Goal: Task Accomplishment & Management: Manage account settings

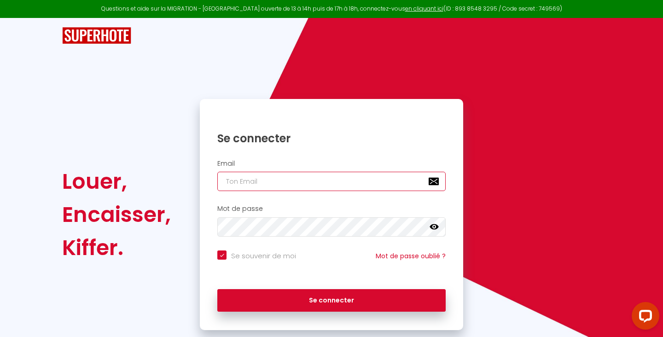
type input "[EMAIL_ADDRESS][DOMAIN_NAME]"
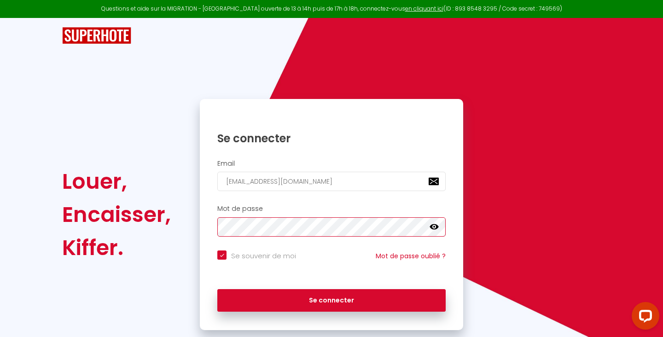
click at [332, 299] on button "Se connecter" at bounding box center [331, 300] width 228 height 23
checkbox input "true"
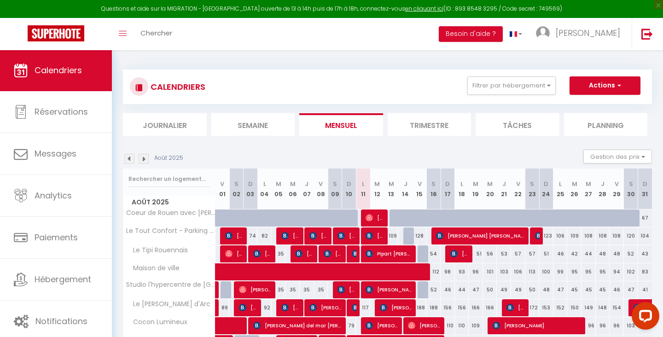
click at [407, 154] on div "Août 2025 Gestion des prix Nb Nuits minimum Règles Disponibilité" at bounding box center [387, 159] width 529 height 19
click at [406, 7] on link "en cliquant ici" at bounding box center [424, 9] width 38 height 8
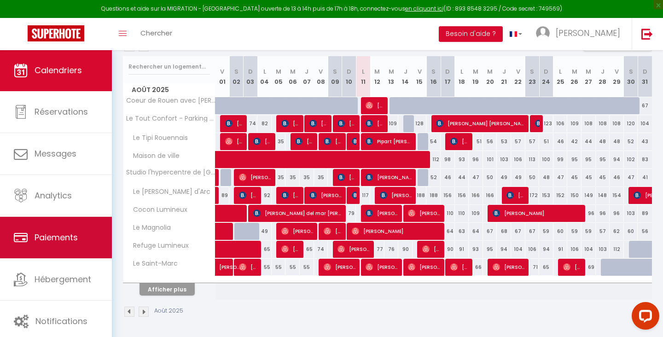
scroll to position [112, 0]
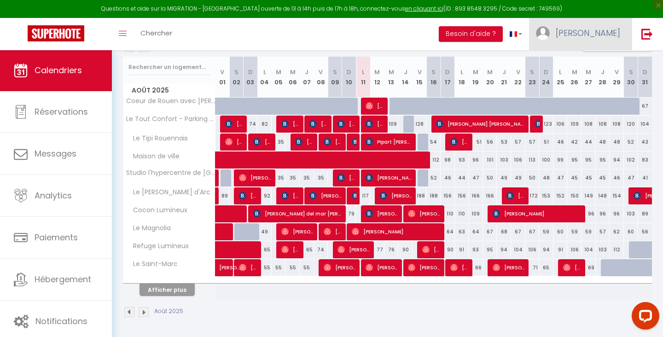
click at [550, 34] on img at bounding box center [543, 33] width 14 height 14
click at [621, 67] on link "Paramètres" at bounding box center [595, 64] width 68 height 16
select select "fr"
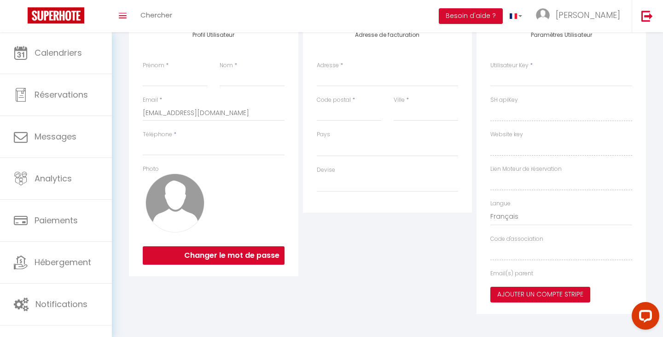
type input "[PERSON_NAME]"
type input "0601110153"
type input "[STREET_ADDRESS][PERSON_NAME]"
type input "76000"
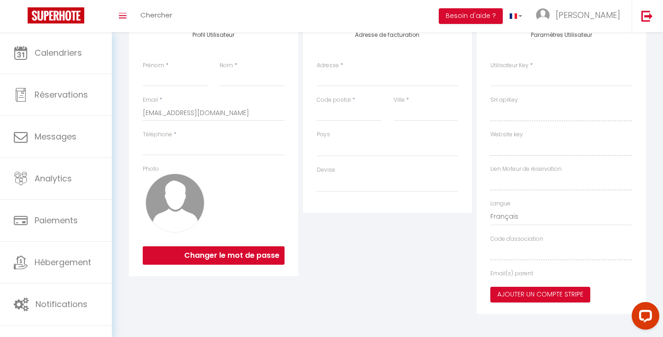
type input "[GEOGRAPHIC_DATA]"
type input "FmTRBOuaEKRmceSvyfstXEjB3"
type input "FWN1KNYcSNOjKcE3Lz8kt6jfn"
type input "[URL][DOMAIN_NAME]"
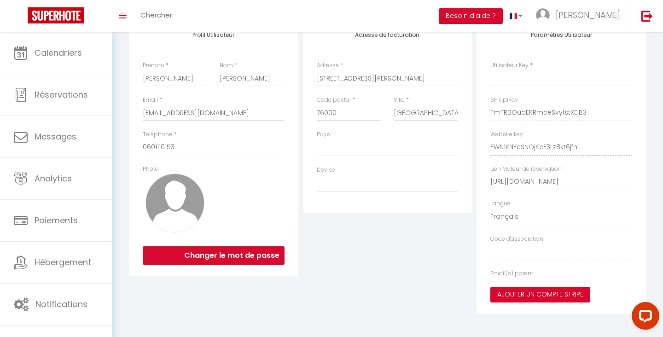
scroll to position [32, 0]
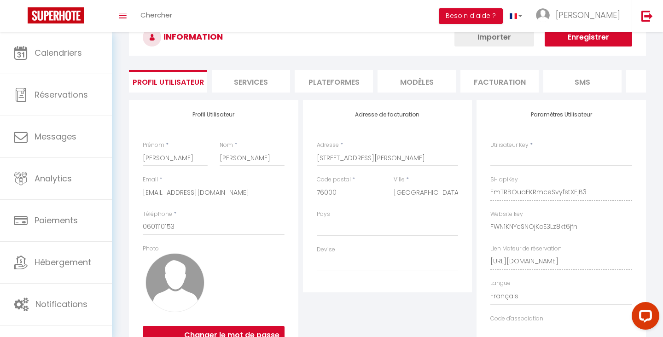
select select "28"
select select "fr"
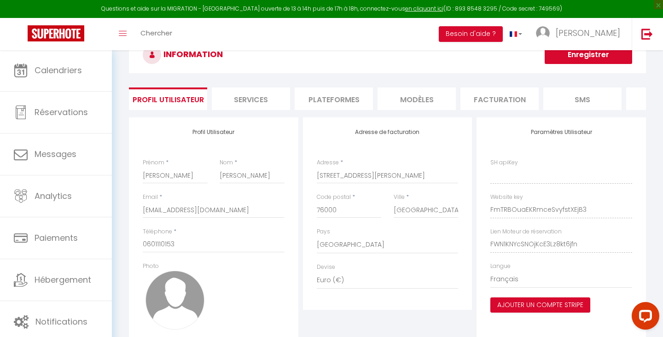
type input "FmTRBOuaEKRmceSvyfstXEjB3"
type input "FWN1KNYcSNOjKcE3Lz8kt6jfn"
type input "[URL][DOMAIN_NAME]"
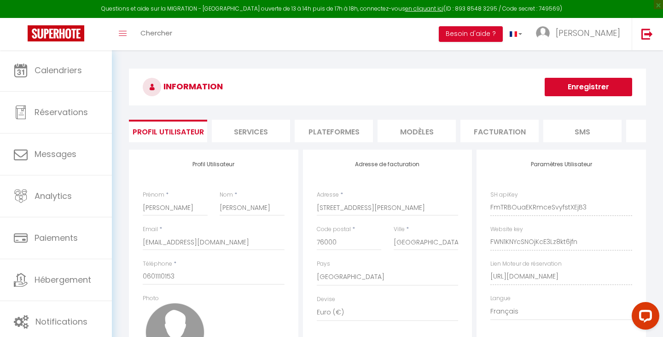
scroll to position [0, 0]
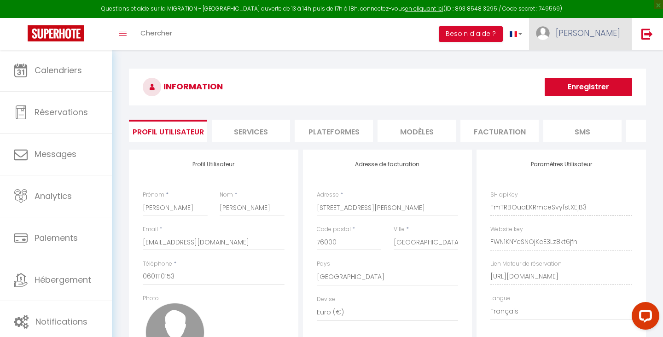
click at [591, 29] on span "[PERSON_NAME]" at bounding box center [588, 33] width 64 height 12
click at [580, 80] on link "Équipe" at bounding box center [595, 81] width 68 height 16
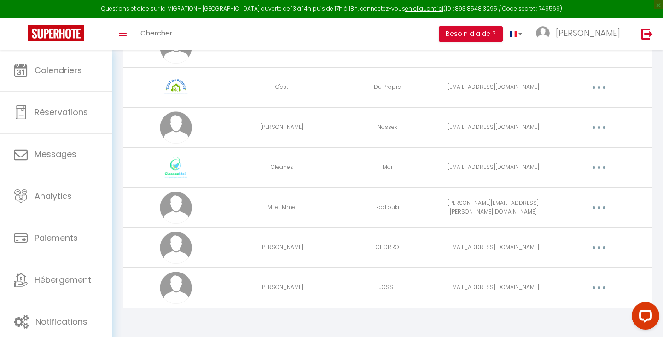
scroll to position [235, 0]
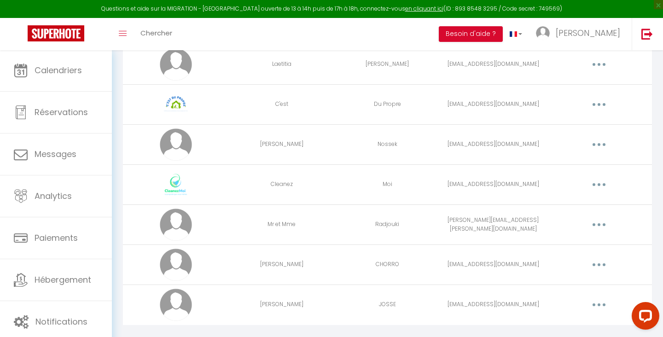
click at [593, 102] on button "button" at bounding box center [599, 104] width 26 height 15
click at [583, 120] on link "Editer" at bounding box center [575, 126] width 68 height 16
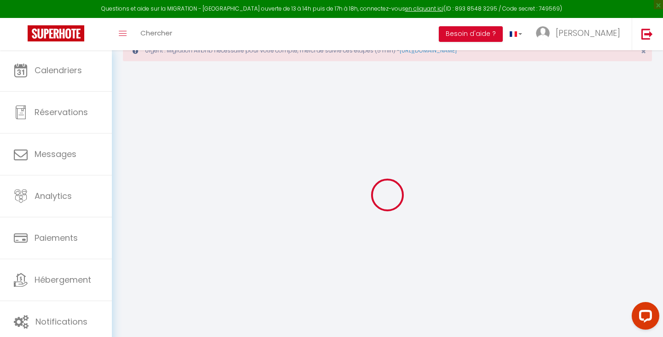
type input "C'est"
type input "Du Propre"
type input "[EMAIL_ADDRESS][DOMAIN_NAME]"
type textarea "2626"
type textarea "[URL][DOMAIN_NAME]"
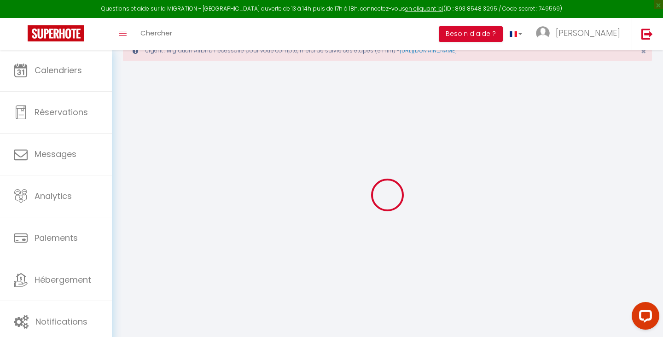
checkbox input "false"
checkbox input "true"
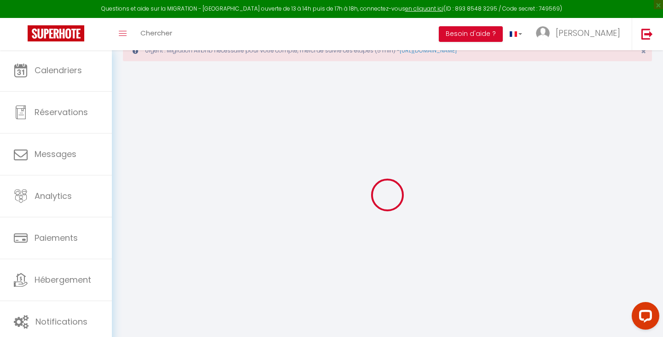
checkbox input "true"
checkbox input "false"
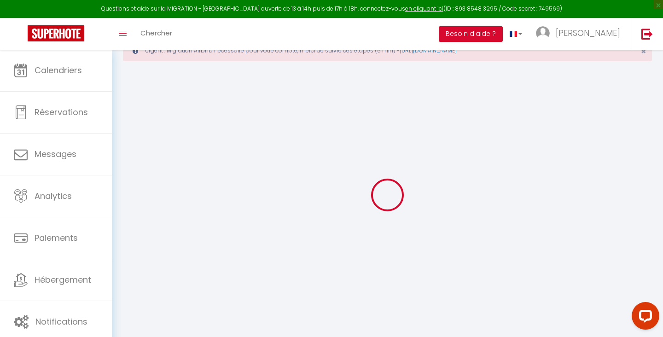
checkbox input "false"
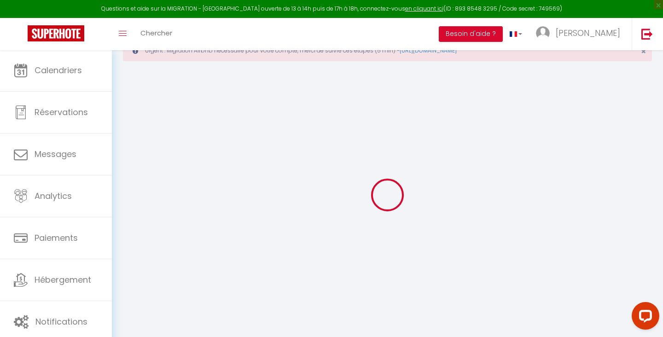
select select
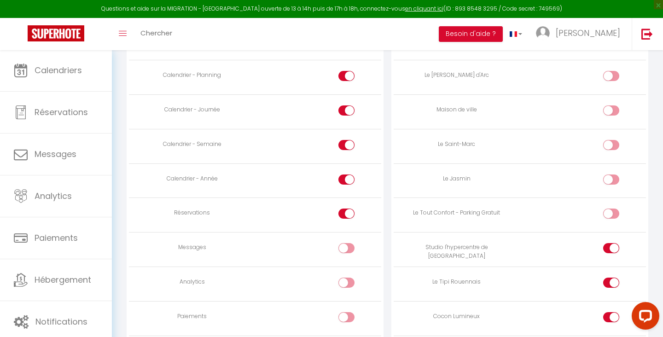
scroll to position [598, 0]
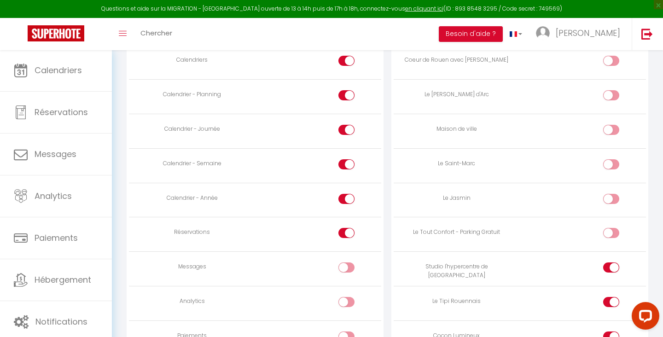
click at [611, 92] on div at bounding box center [611, 95] width 16 height 10
click at [611, 92] on input "checkbox" at bounding box center [619, 97] width 16 height 14
checkbox input "true"
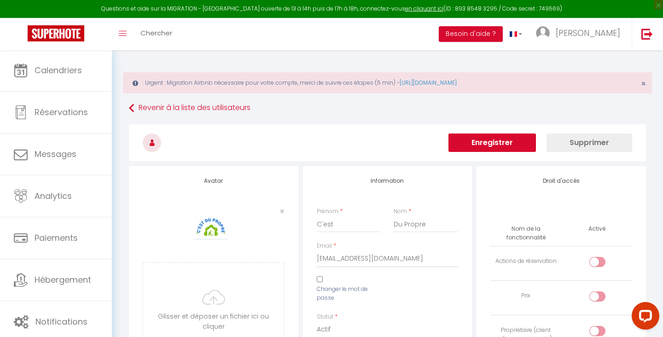
scroll to position [0, 0]
click at [480, 145] on button "Enregistrer" at bounding box center [491, 143] width 87 height 18
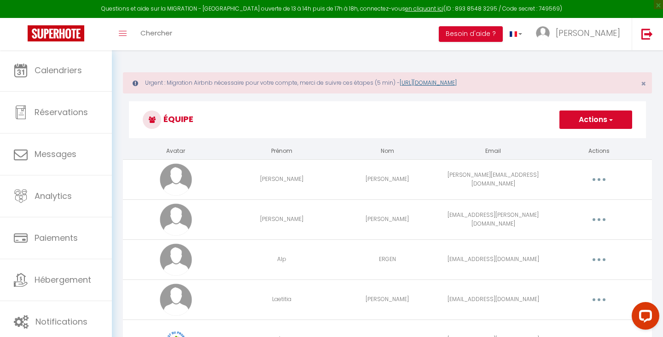
click at [447, 81] on link "[URL][DOMAIN_NAME]" at bounding box center [428, 83] width 57 height 8
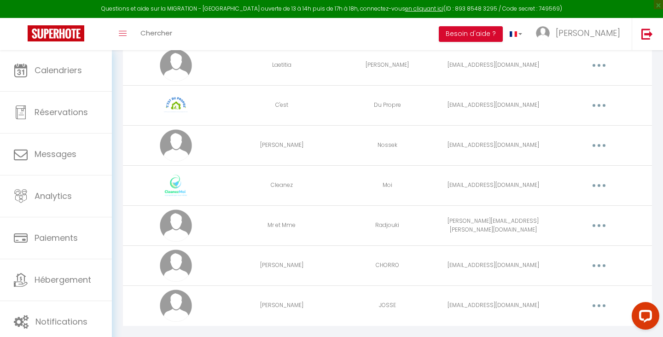
scroll to position [229, 0]
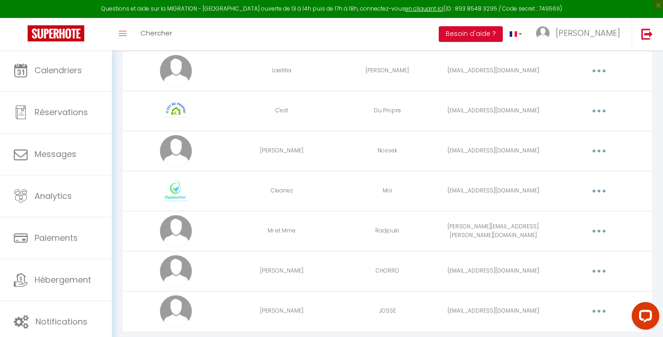
click at [595, 110] on button "button" at bounding box center [599, 111] width 26 height 15
click at [559, 129] on link "Editer" at bounding box center [575, 132] width 68 height 16
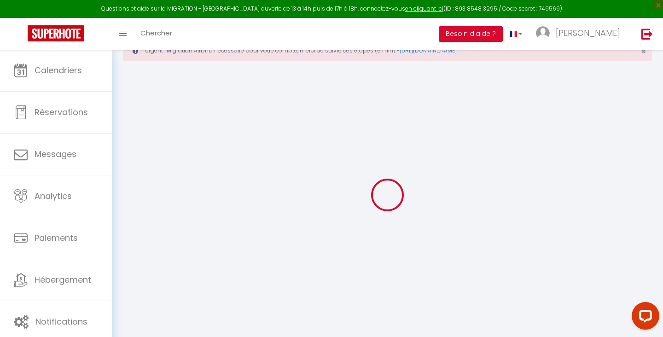
type input "C'est"
type input "Du Propre"
type input "[EMAIL_ADDRESS][DOMAIN_NAME]"
type textarea "2626"
type textarea "[URL][DOMAIN_NAME]"
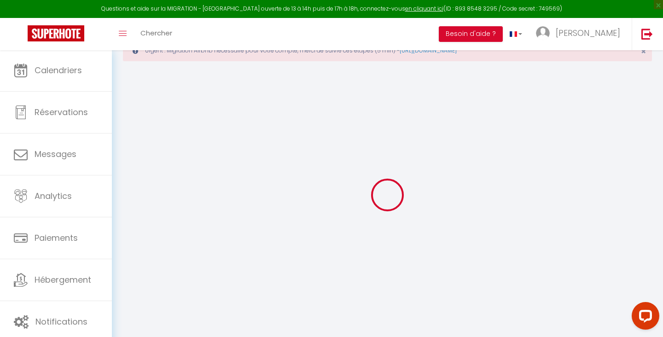
checkbox input "false"
checkbox input "true"
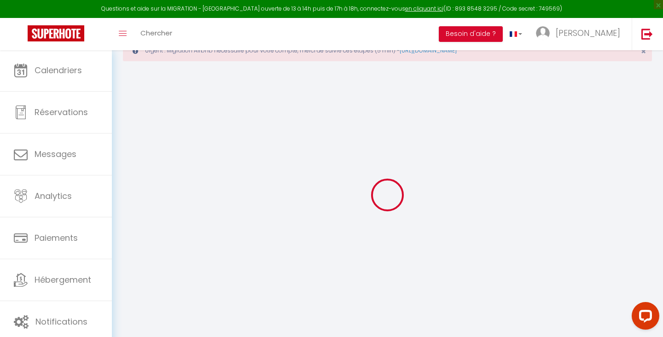
checkbox input "true"
checkbox input "false"
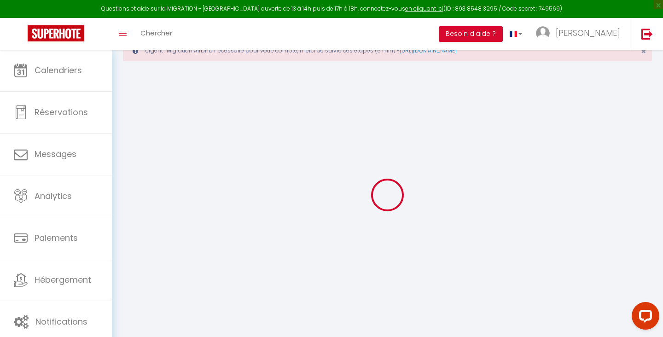
checkbox input "false"
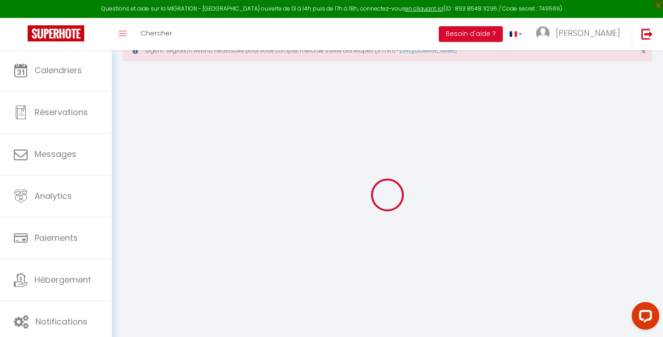
select select
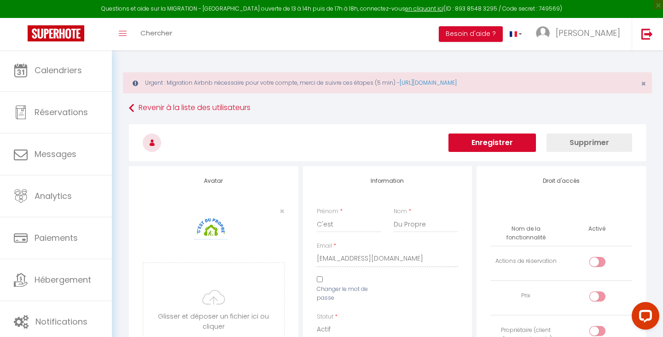
click at [504, 146] on button "Enregistrer" at bounding box center [491, 143] width 87 height 18
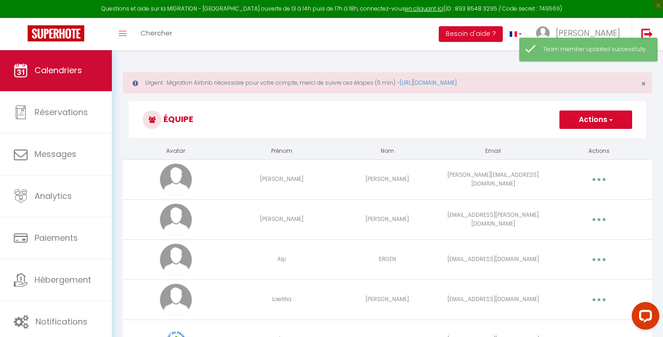
click at [74, 83] on link "Calendriers" at bounding box center [56, 70] width 112 height 41
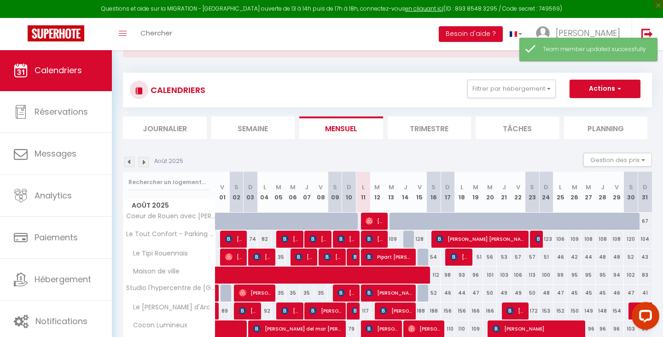
scroll to position [37, 0]
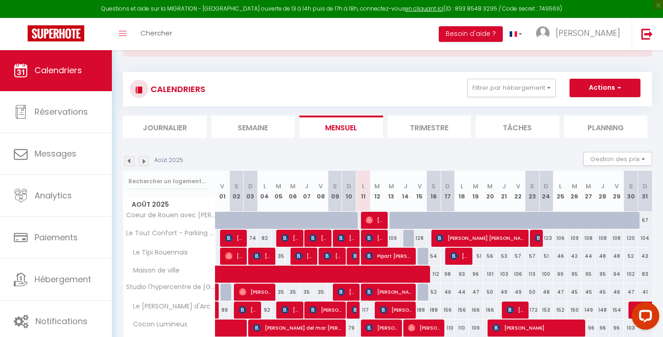
click at [396, 218] on div at bounding box center [397, 220] width 14 height 17
type input "80"
type input "Mer 13 Août 2025"
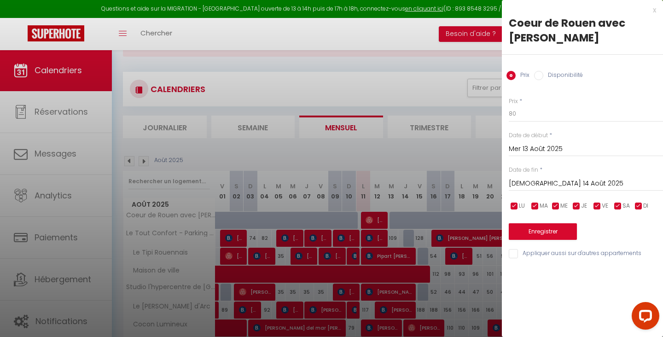
click at [536, 183] on input "[DEMOGRAPHIC_DATA] 14 Août 2025" at bounding box center [586, 184] width 154 height 12
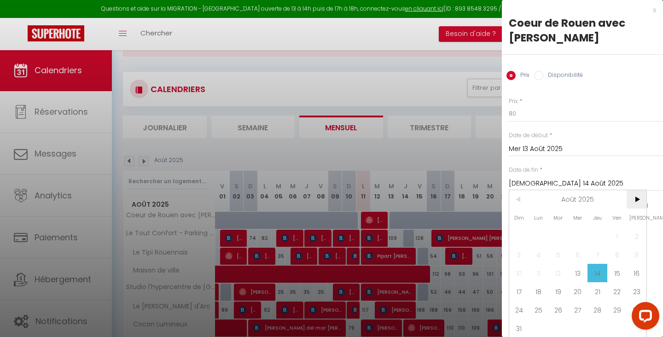
click at [641, 204] on span ">" at bounding box center [637, 199] width 20 height 18
click at [553, 311] on span "30" at bounding box center [558, 310] width 20 height 18
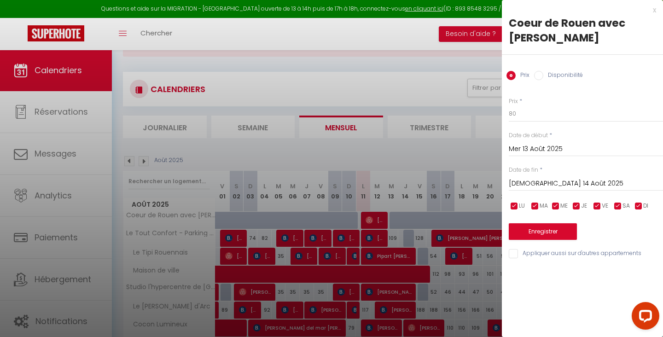
type input "[DATE] Septembre 2025"
click at [559, 76] on label "Disponibilité" at bounding box center [563, 76] width 40 height 10
click at [543, 76] on input "Disponibilité" at bounding box center [538, 75] width 9 height 9
radio input "true"
radio input "false"
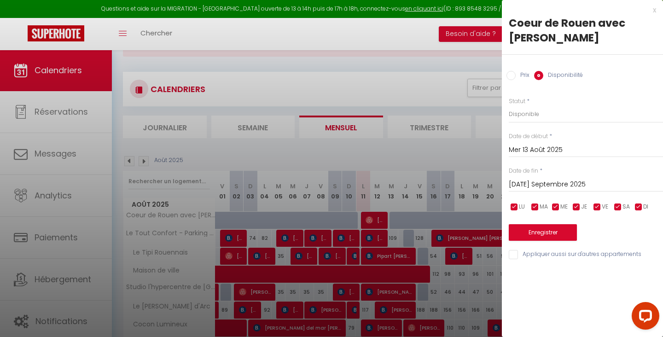
click at [537, 227] on button "Enregistrer" at bounding box center [543, 232] width 68 height 17
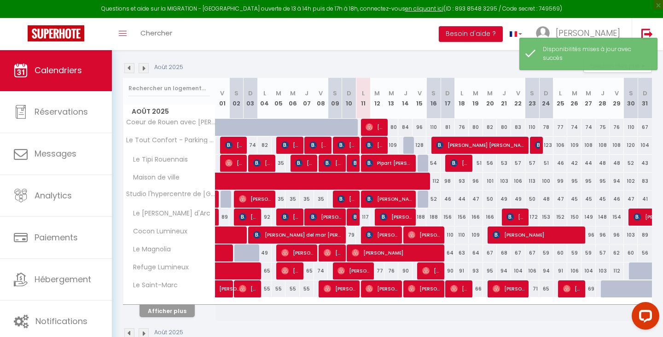
scroll to position [130, 0]
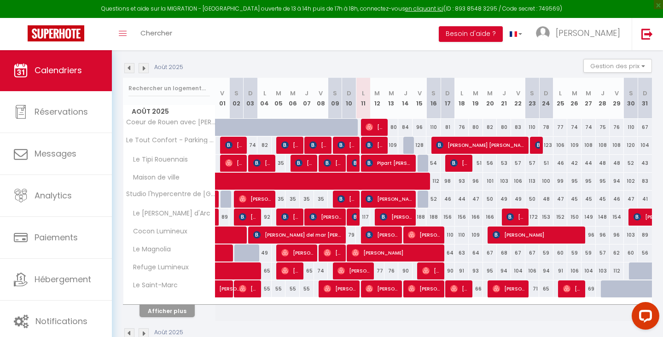
click at [355, 221] on span "[PERSON_NAME]" at bounding box center [354, 216] width 5 height 17
select select "OK"
select select "KO"
select select "0"
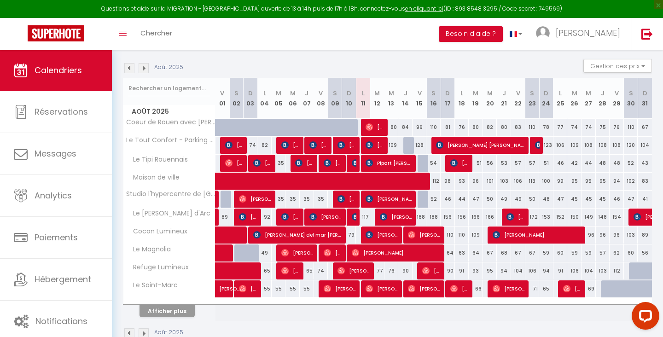
select select "1"
select select
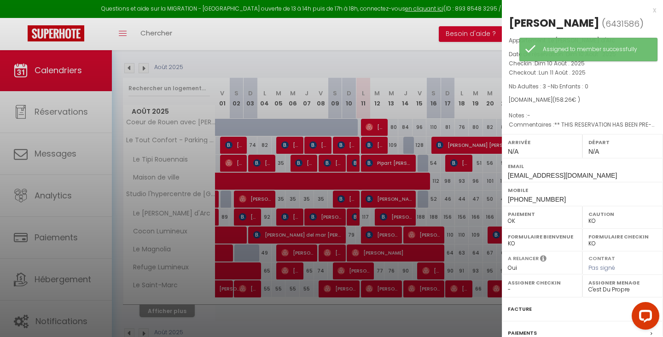
click at [419, 54] on div at bounding box center [331, 168] width 663 height 337
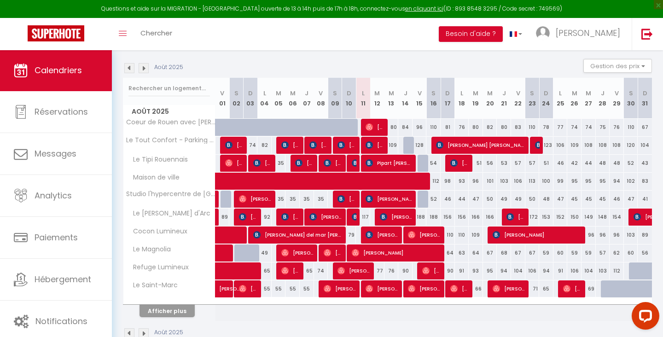
click at [394, 218] on span "[PERSON_NAME]" at bounding box center [396, 216] width 33 height 17
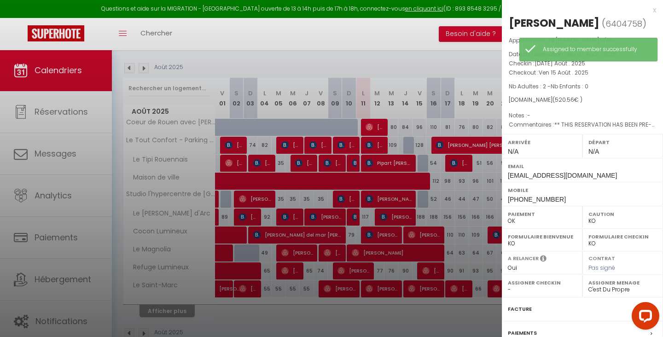
click at [425, 52] on div at bounding box center [331, 168] width 663 height 337
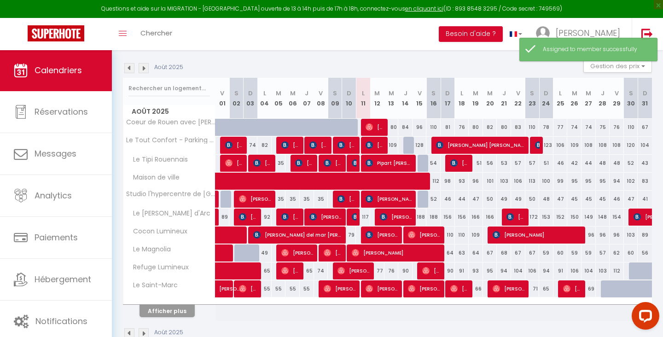
click at [330, 214] on span "[PERSON_NAME]" at bounding box center [325, 216] width 33 height 17
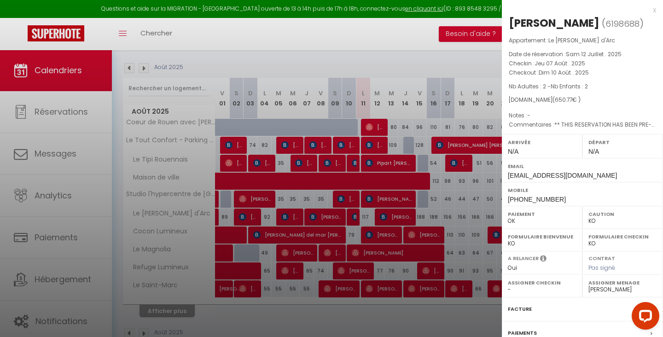
select select "38906"
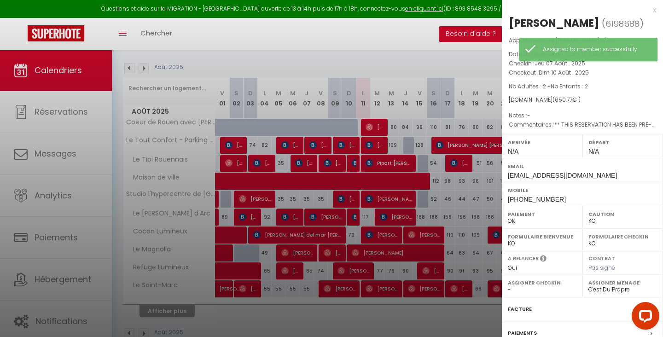
click at [394, 39] on div at bounding box center [331, 168] width 663 height 337
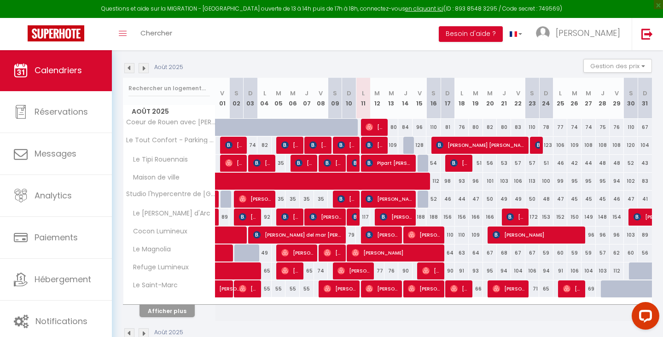
click at [170, 313] on button "Afficher plus" at bounding box center [167, 311] width 55 height 12
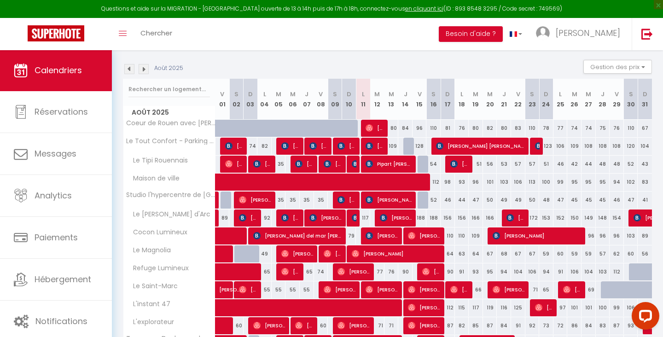
scroll to position [128, 0]
